Goal: Task Accomplishment & Management: Complete application form

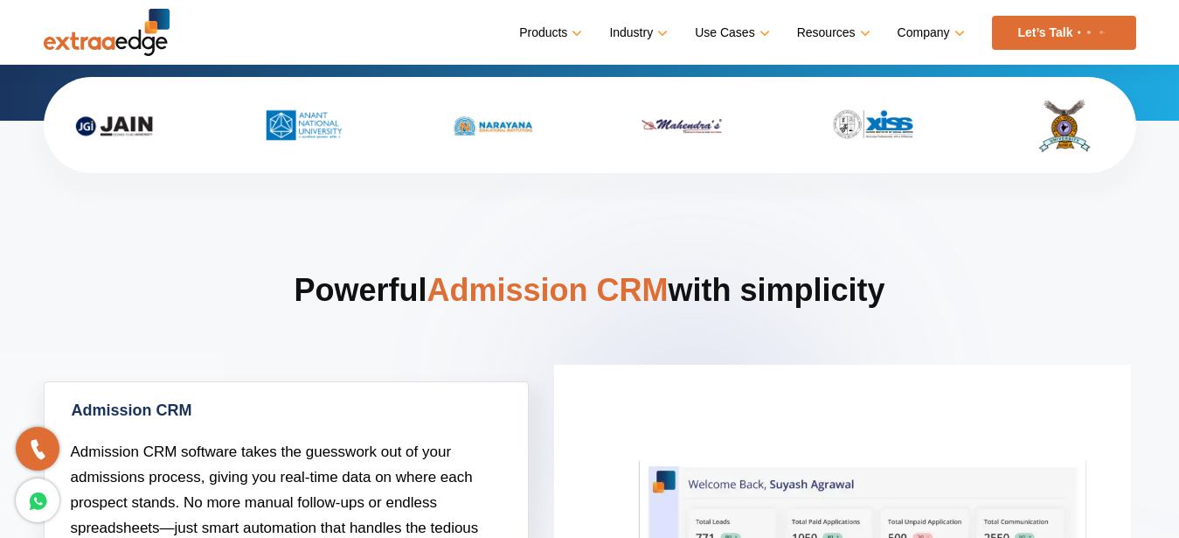
scroll to position [580, 0]
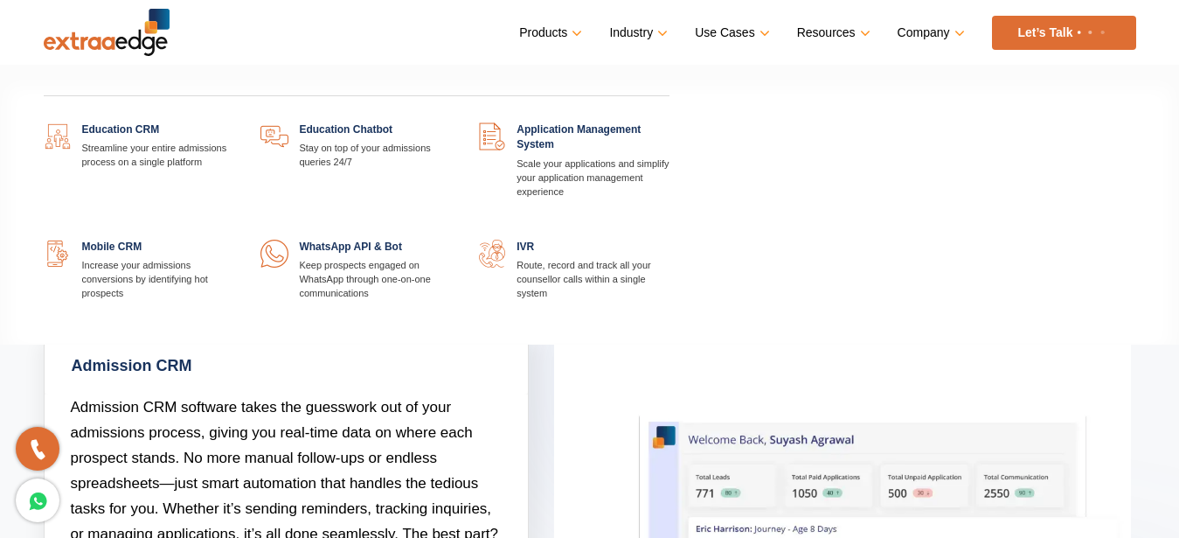
click at [573, 31] on link "Products" at bounding box center [548, 32] width 59 height 25
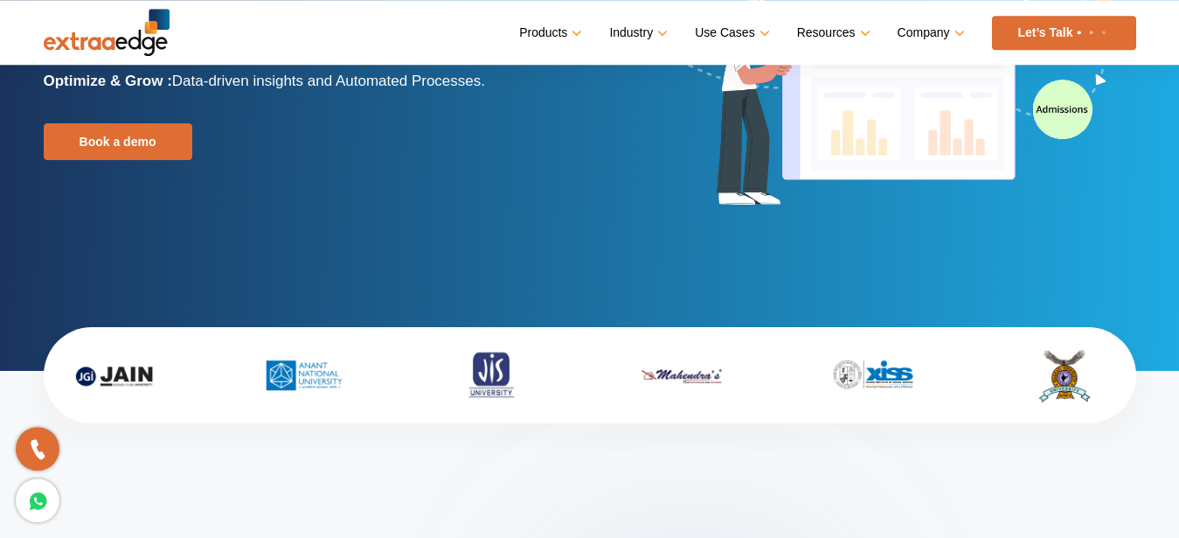
scroll to position [234, 0]
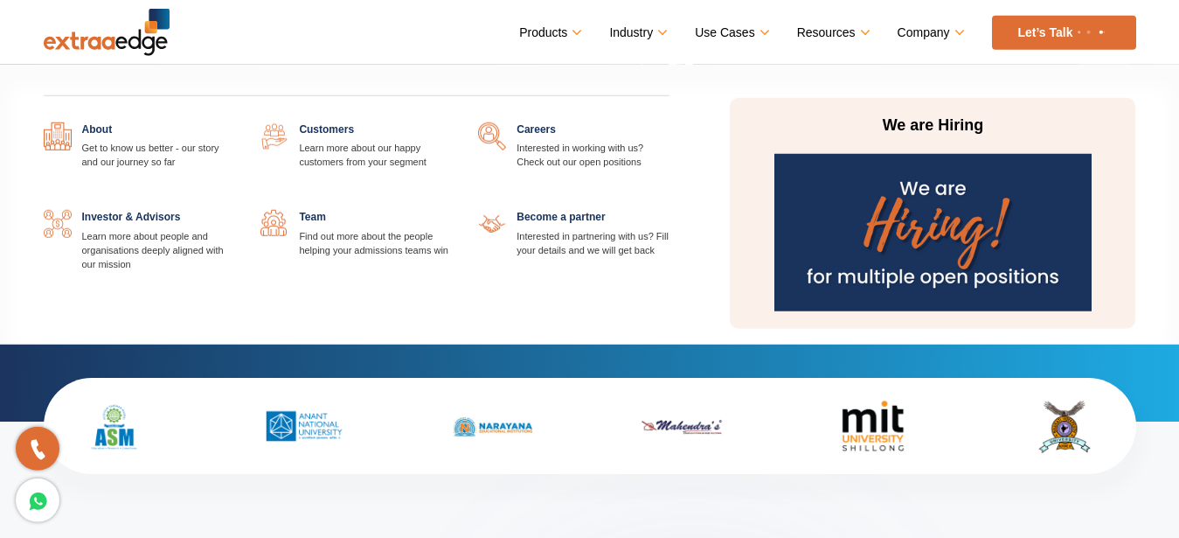
click at [933, 227] on img at bounding box center [933, 232] width 317 height 157
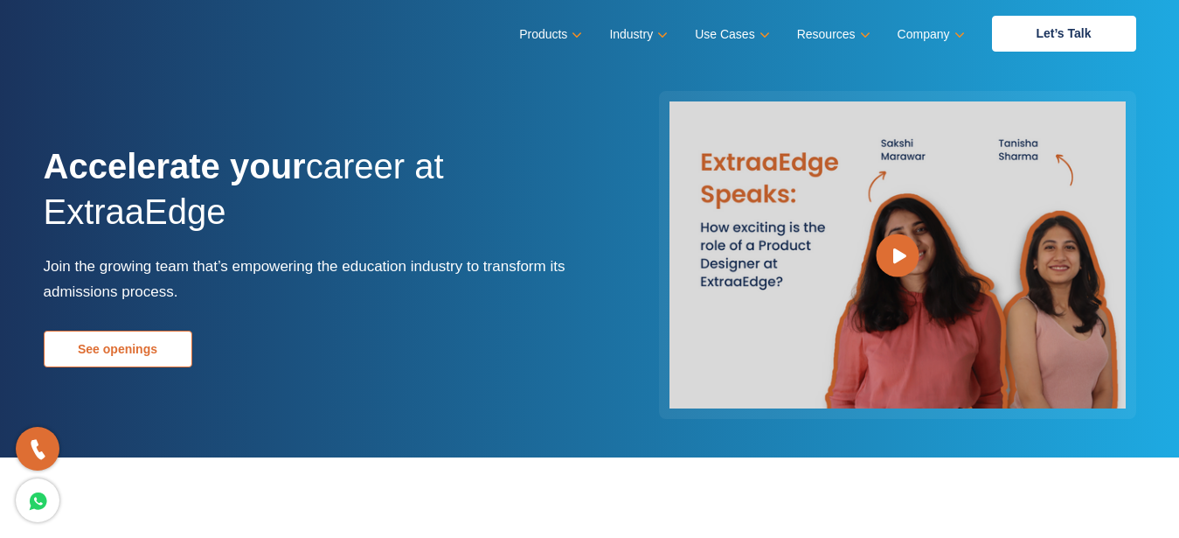
click at [101, 341] on link "See openings" at bounding box center [118, 348] width 149 height 37
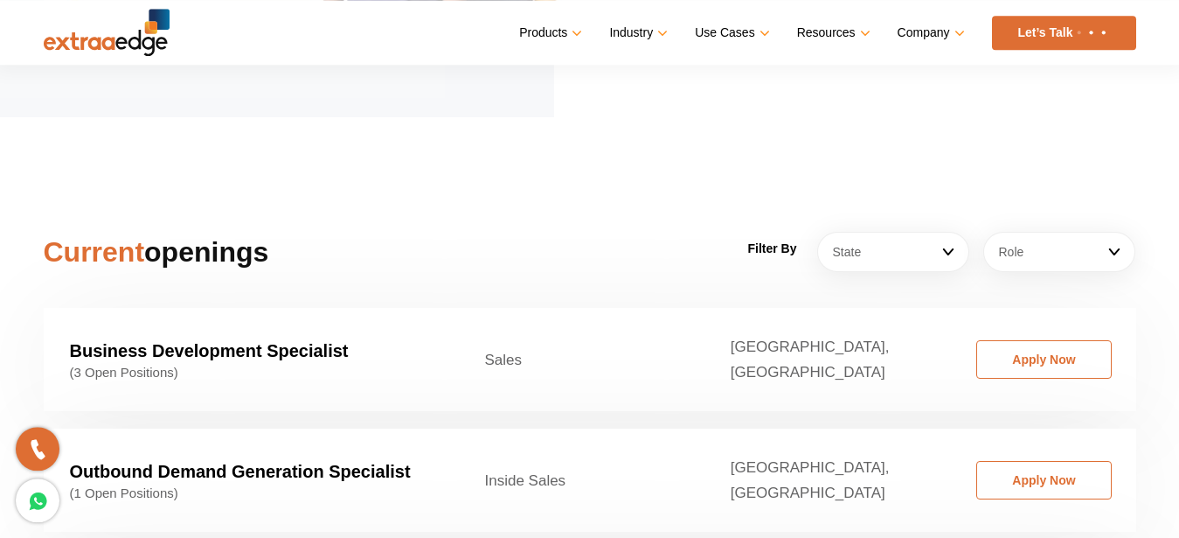
scroll to position [2575, 0]
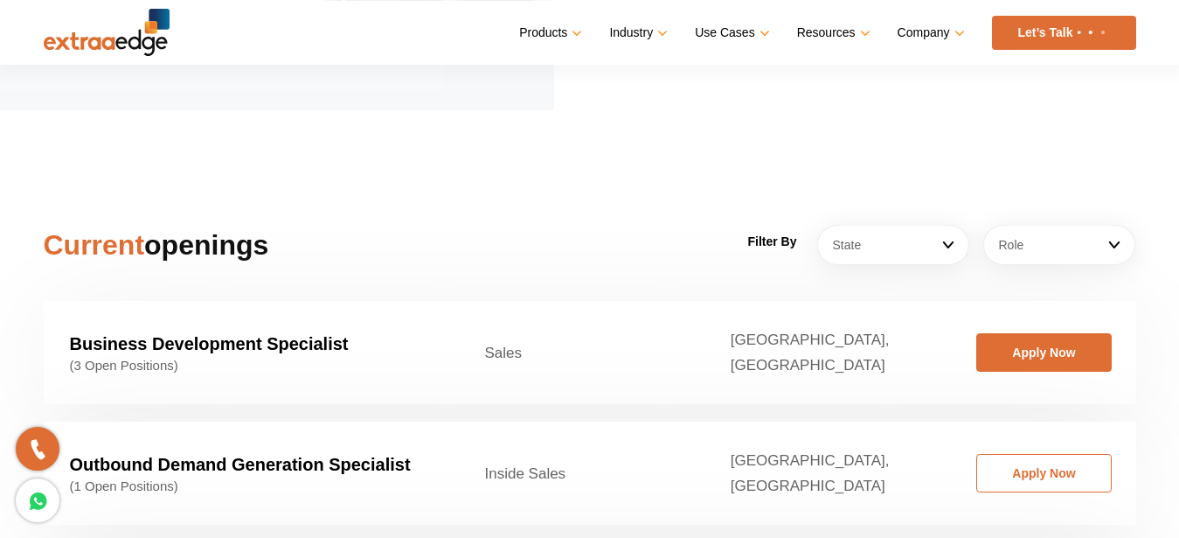
click at [1034, 333] on link "Apply Now" at bounding box center [1045, 352] width 136 height 38
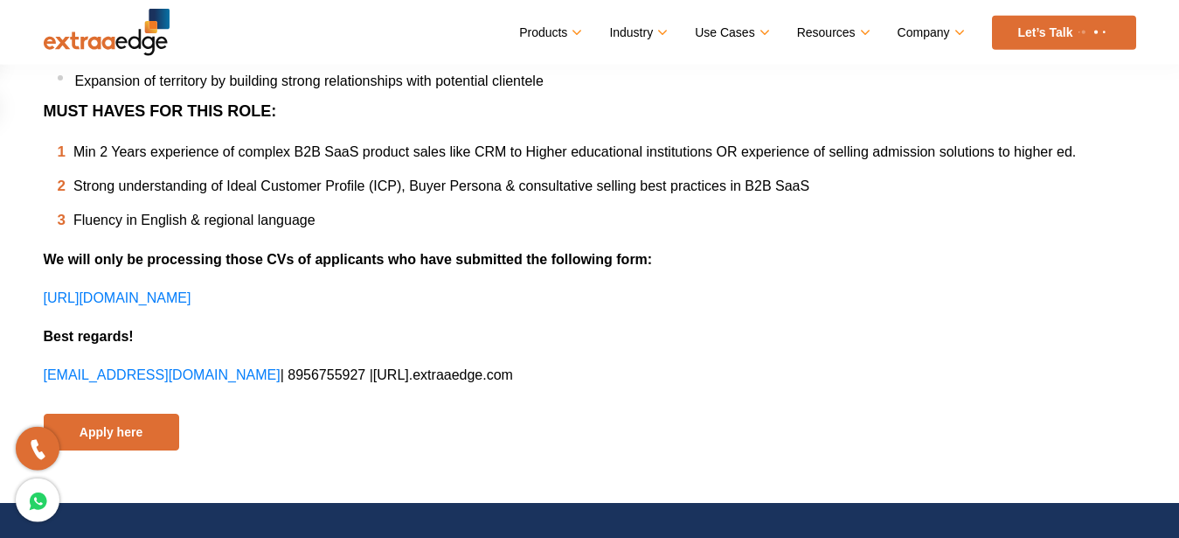
scroll to position [1038, 0]
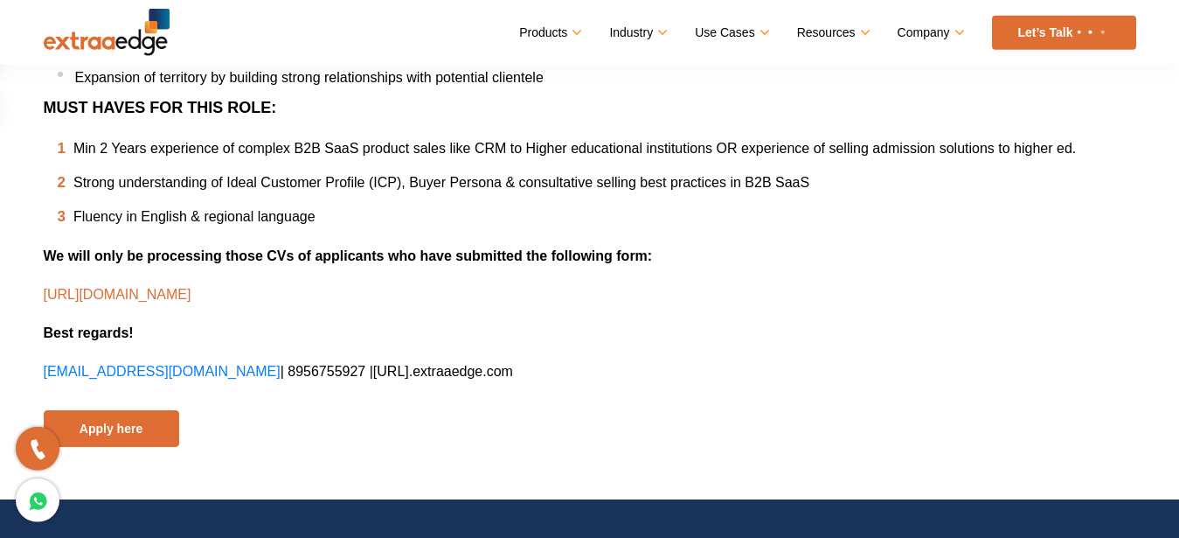
click at [191, 287] on span "https://docs.google.com/forms/d/e/1FAIpQLScruh0nqdBbCuw3KmeO4YebEfUtRGLa_54_uK7…" at bounding box center [118, 294] width 148 height 15
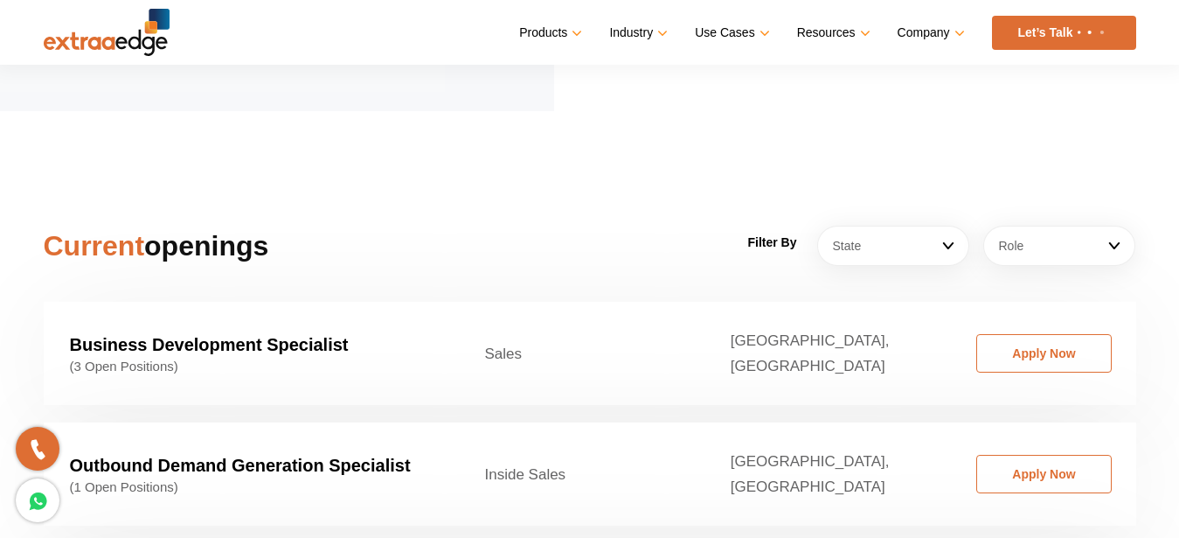
scroll to position [989, 0]
